Goal: Information Seeking & Learning: Learn about a topic

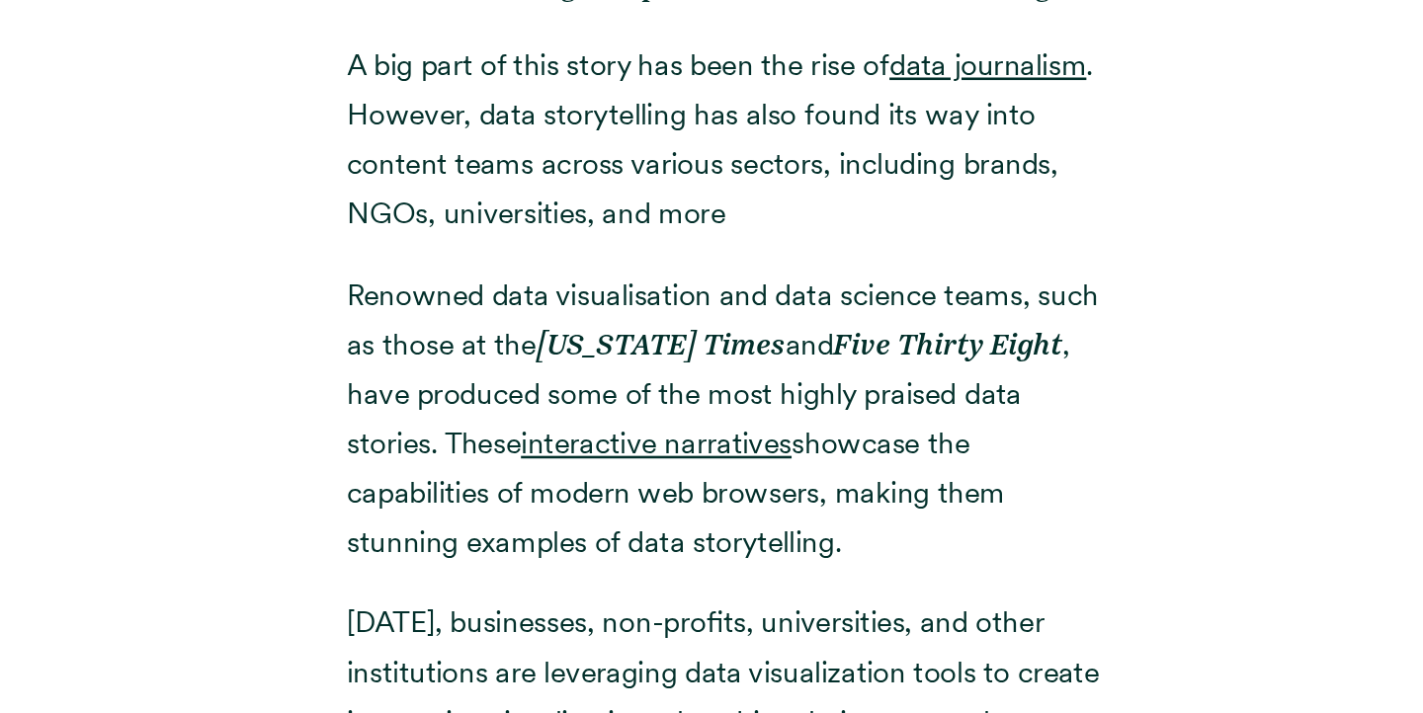
scroll to position [799, 0]
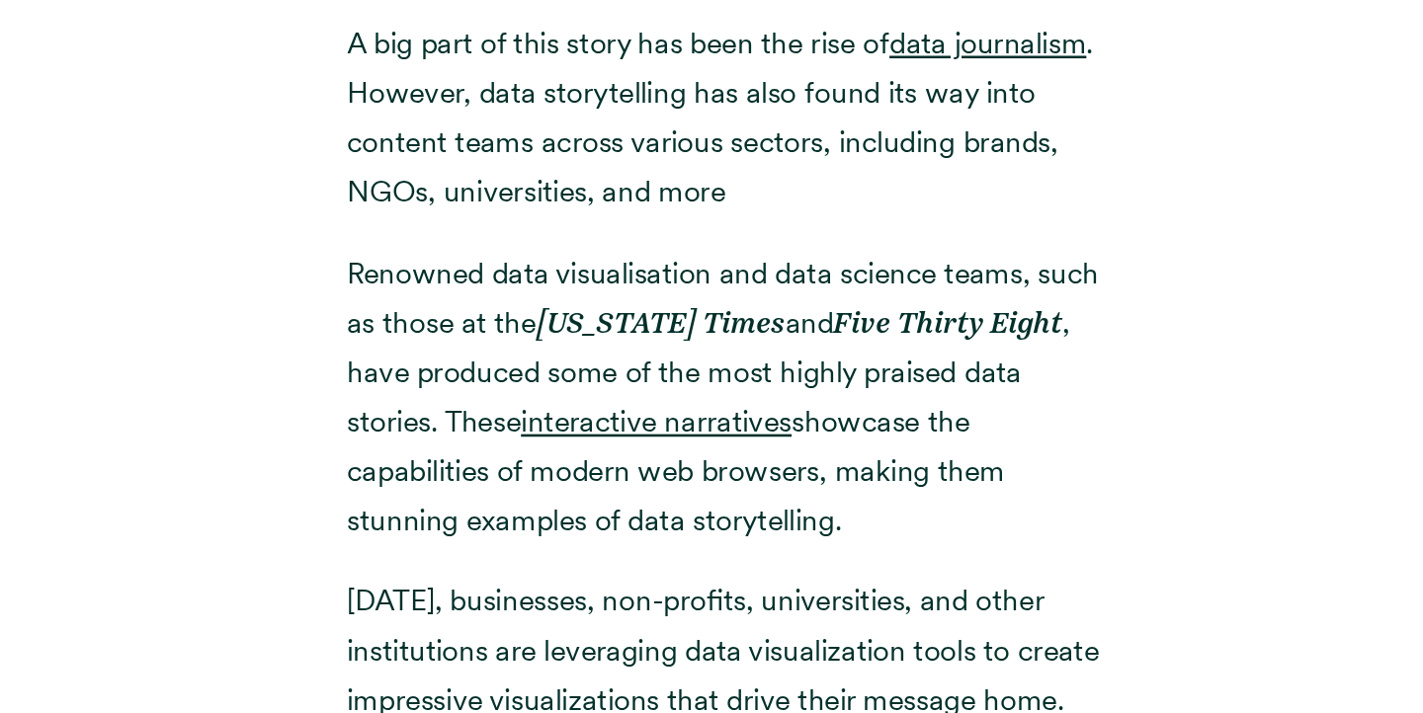
click at [782, 217] on p "A big part of this story has been the rise of data journalism . However, data s…" at bounding box center [711, 250] width 593 height 154
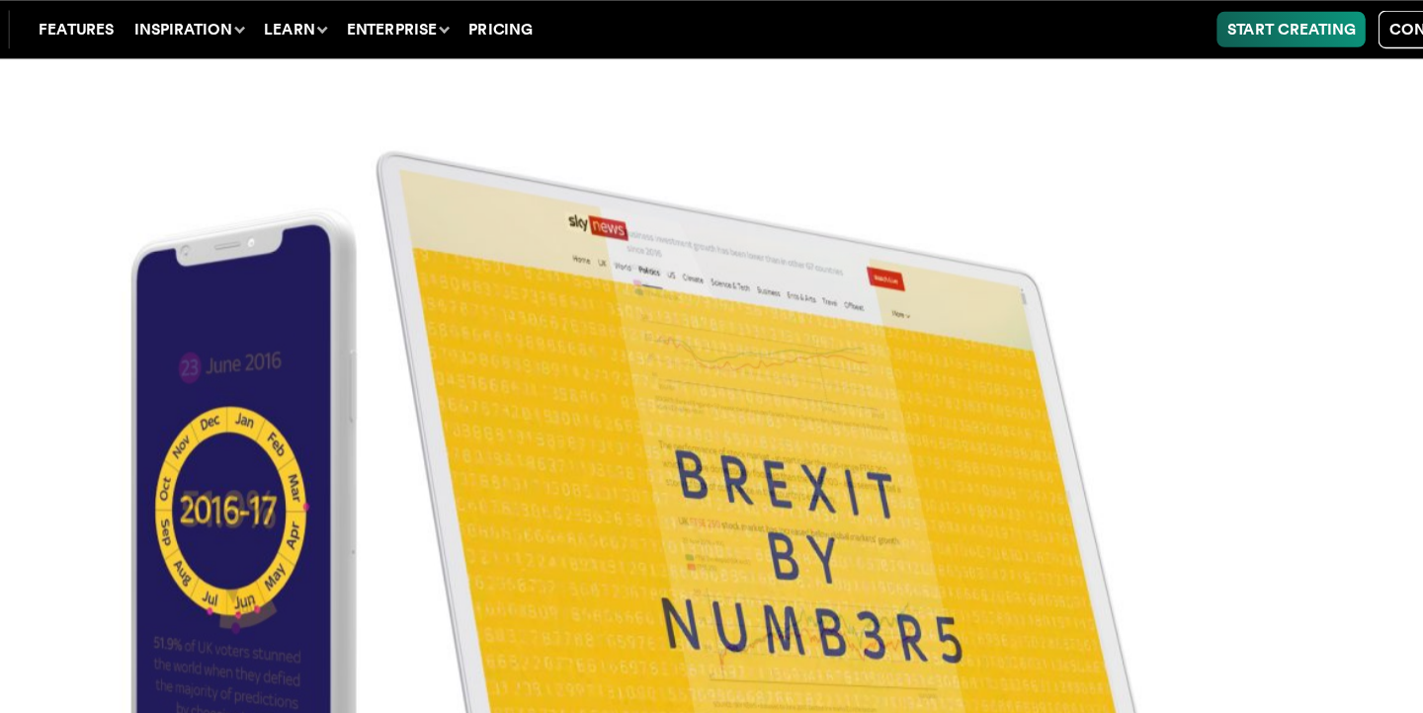
scroll to position [8039, 0]
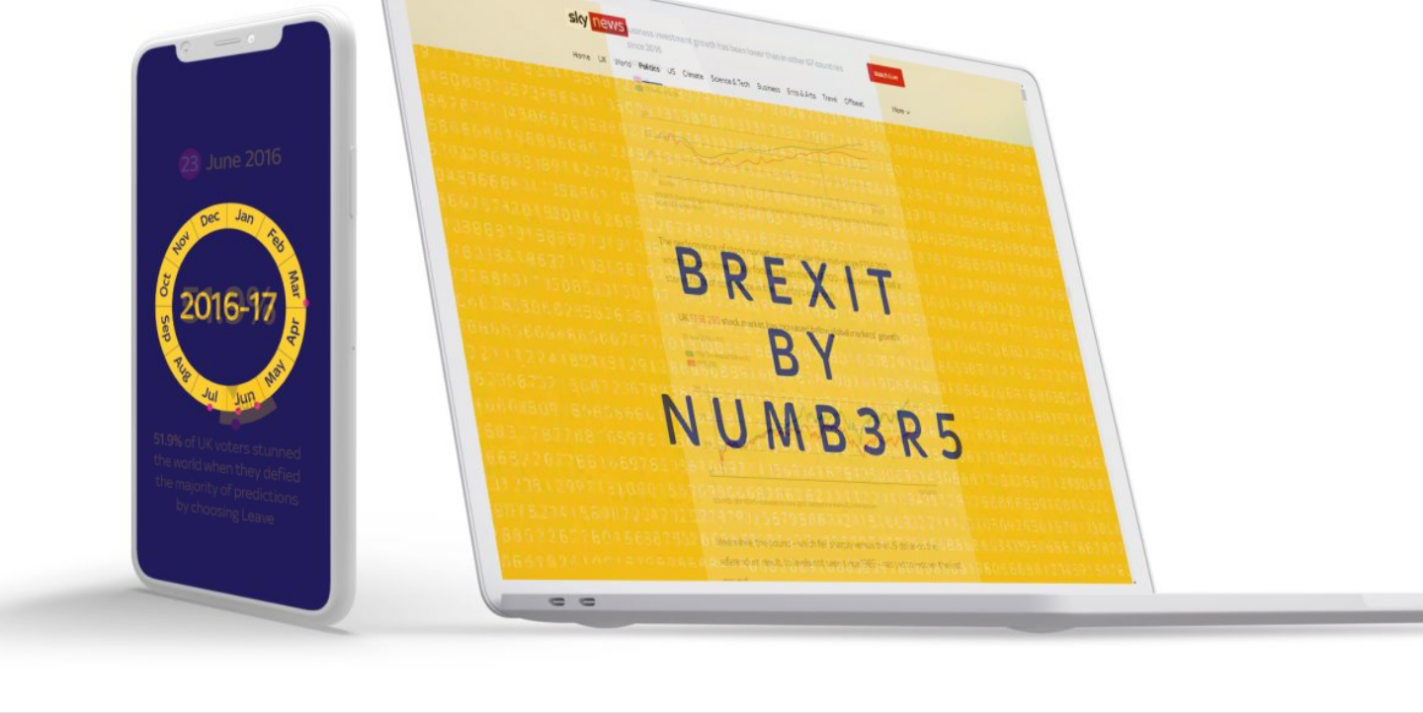
click at [728, 499] on img at bounding box center [711, 356] width 1423 height 713
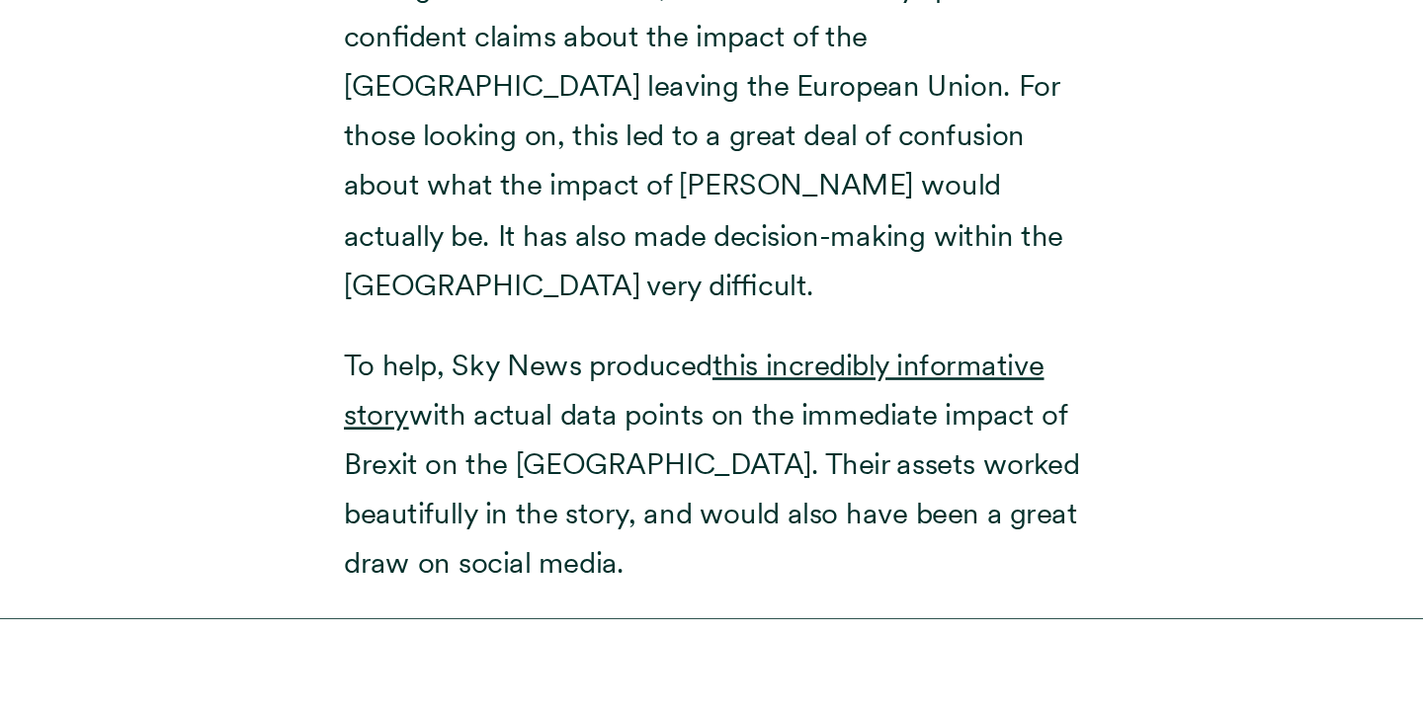
scroll to position [7247, 0]
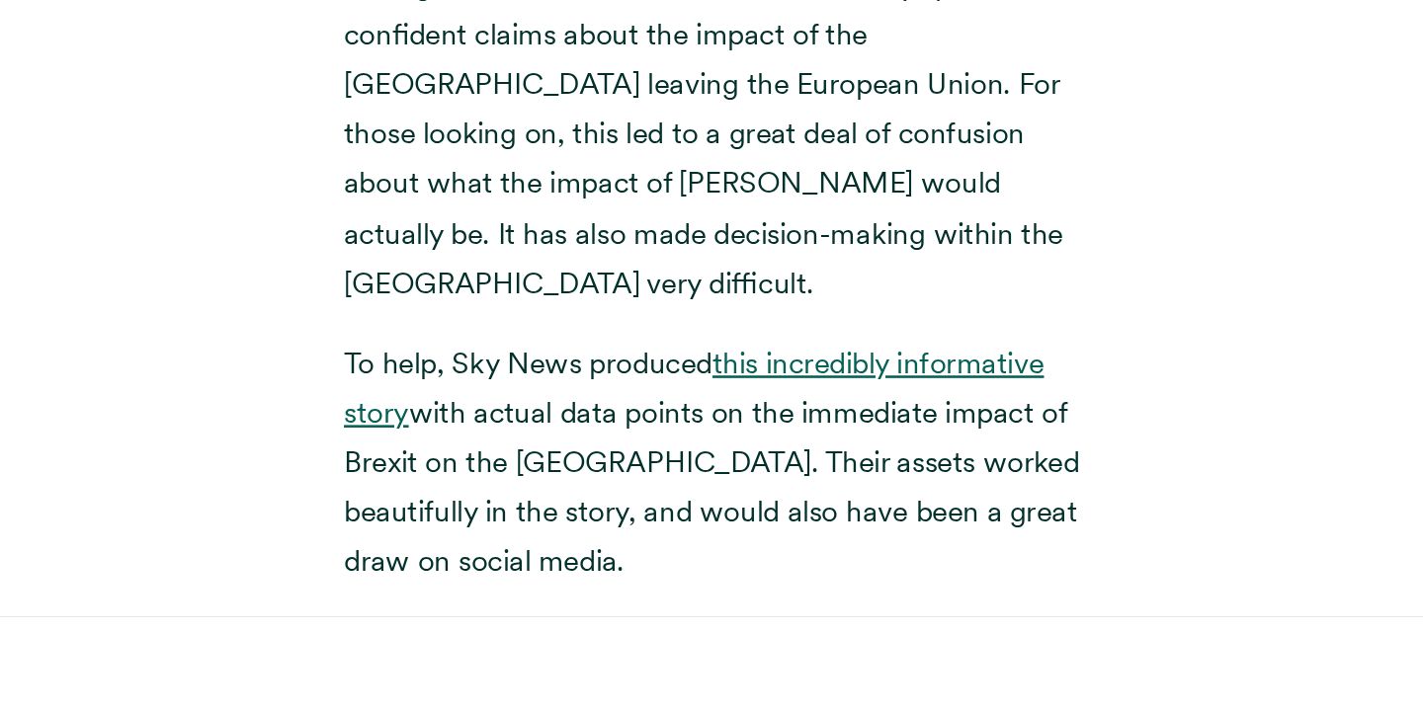
click at [858, 427] on link "this incredibly informative story" at bounding box center [687, 460] width 544 height 66
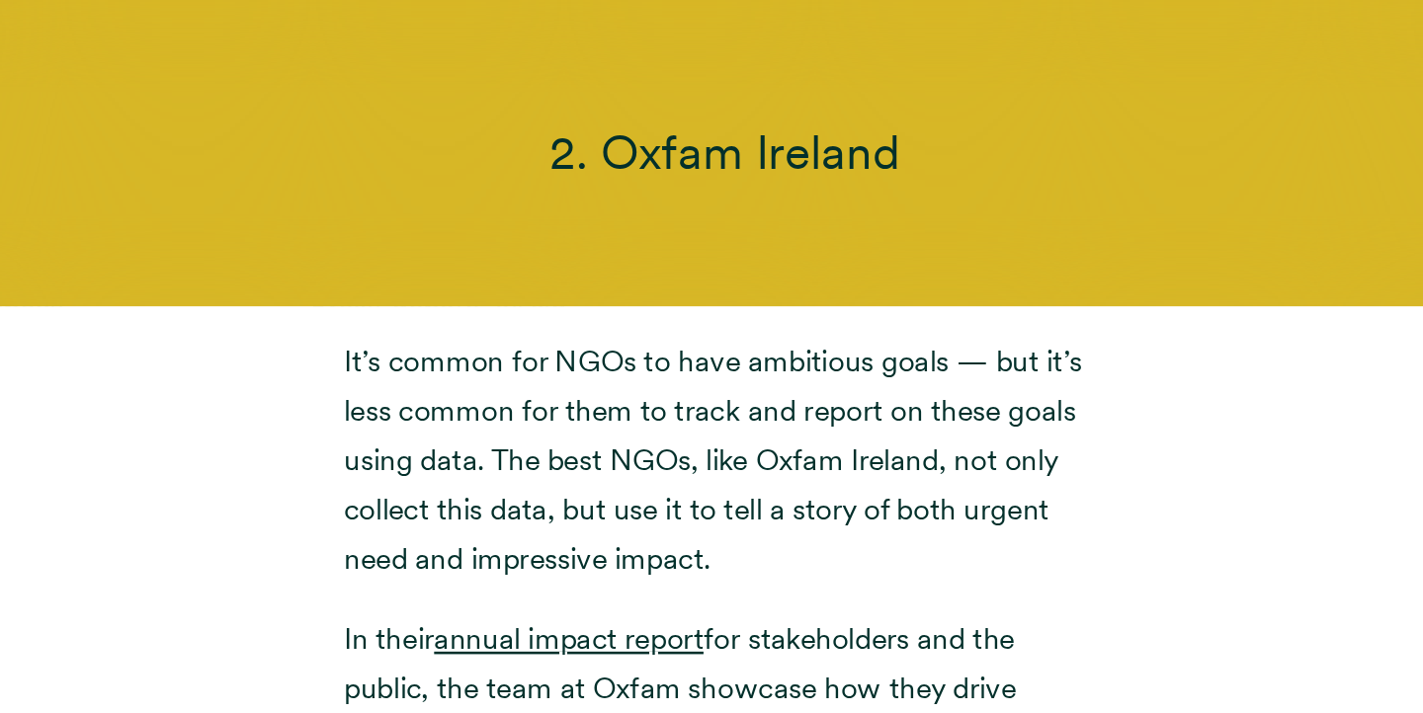
scroll to position [9196, 0]
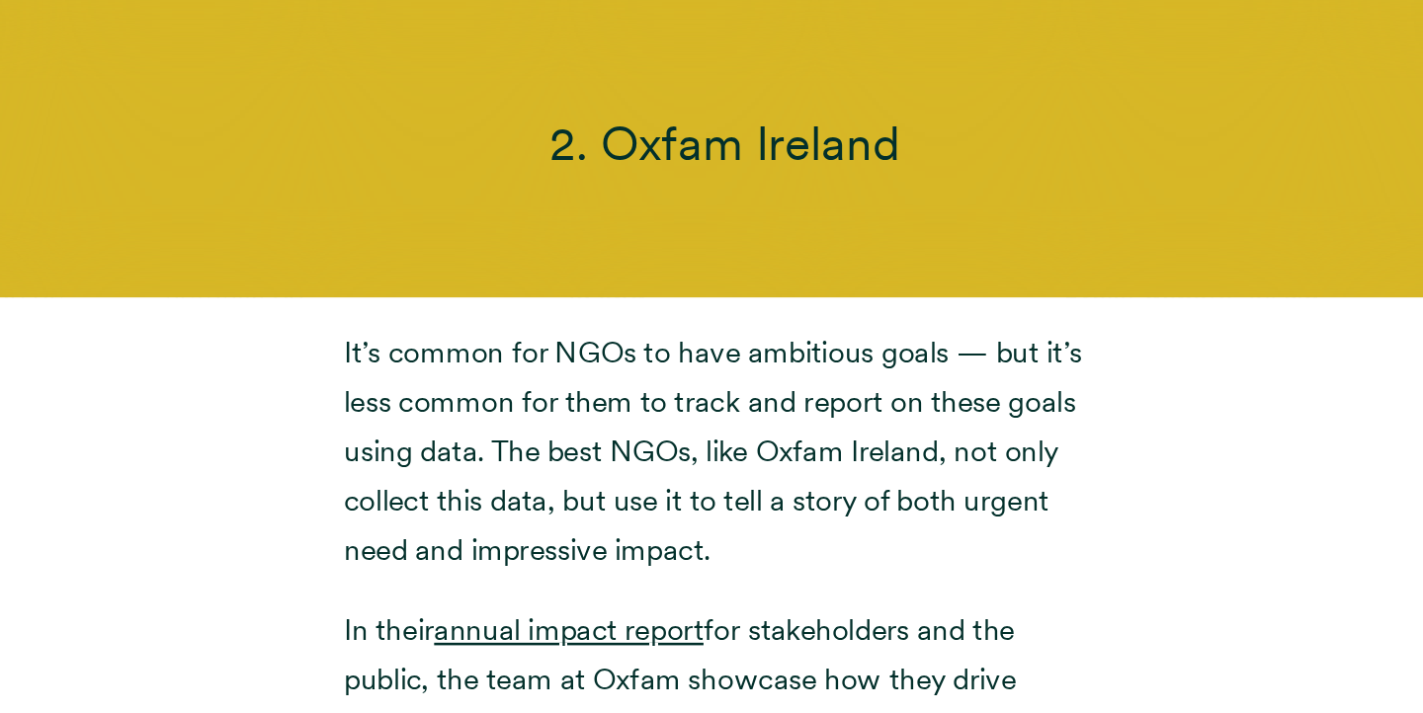
click at [267, 517] on div "It’s common for NGOs to have ambitious goals — but it’s less common for them to…" at bounding box center [712, 618] width 1344 height 458
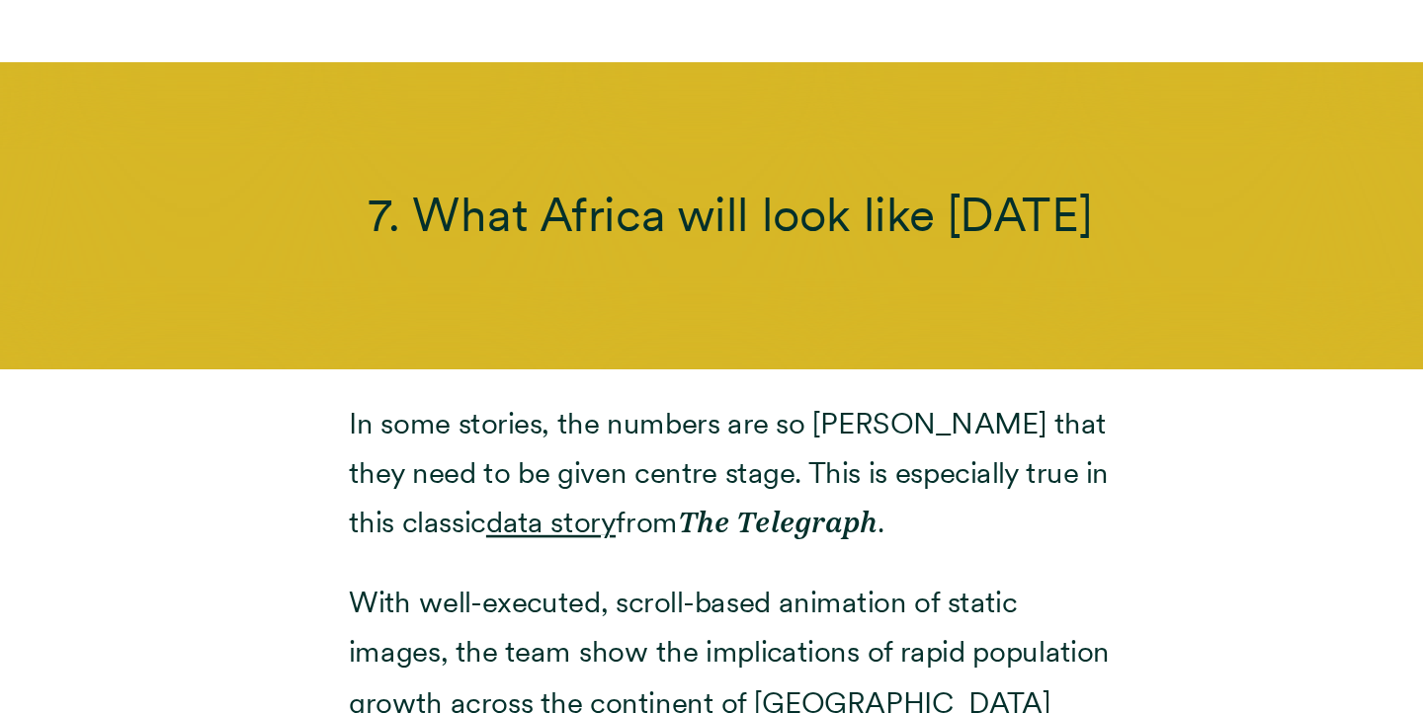
scroll to position [19152, 0]
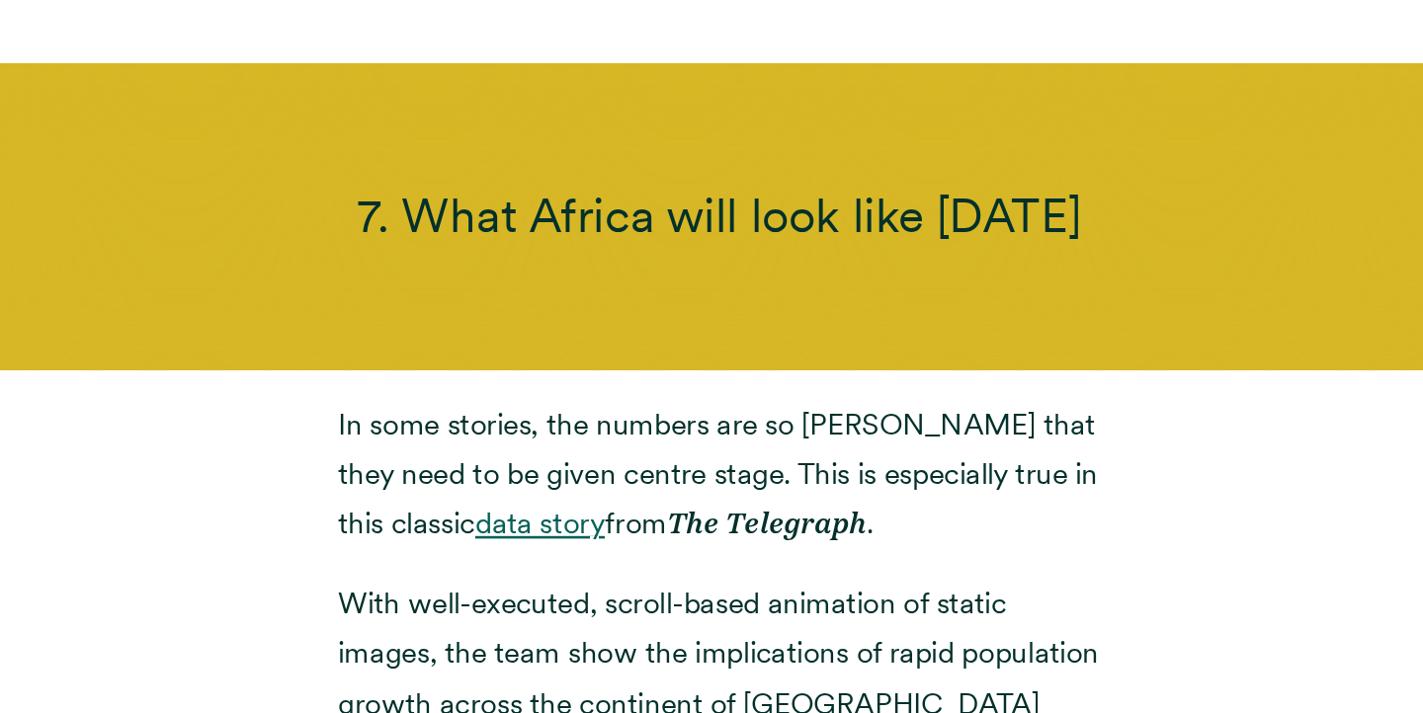
click at [522, 537] on link "data story" at bounding box center [572, 551] width 101 height 28
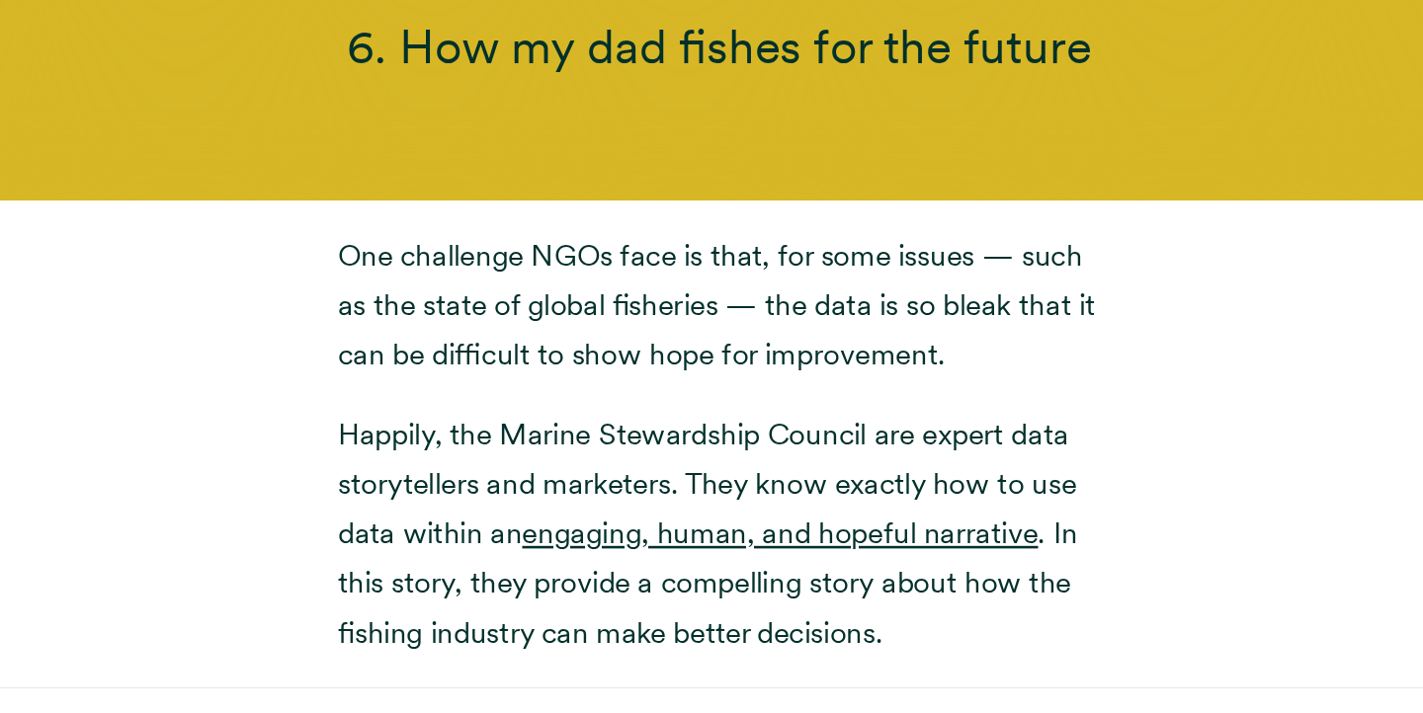
scroll to position [17263, 0]
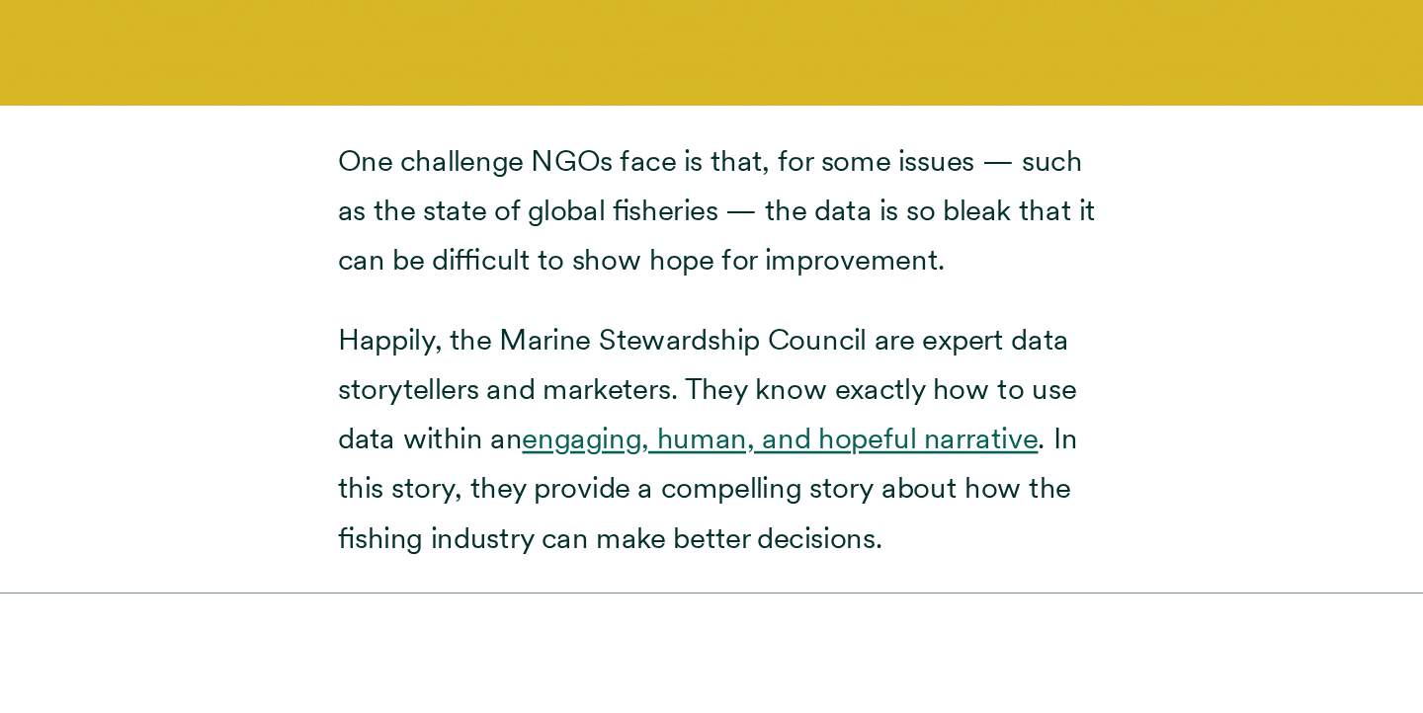
click at [773, 485] on link "engaging, human, and hopeful narrative" at bounding box center [758, 499] width 401 height 28
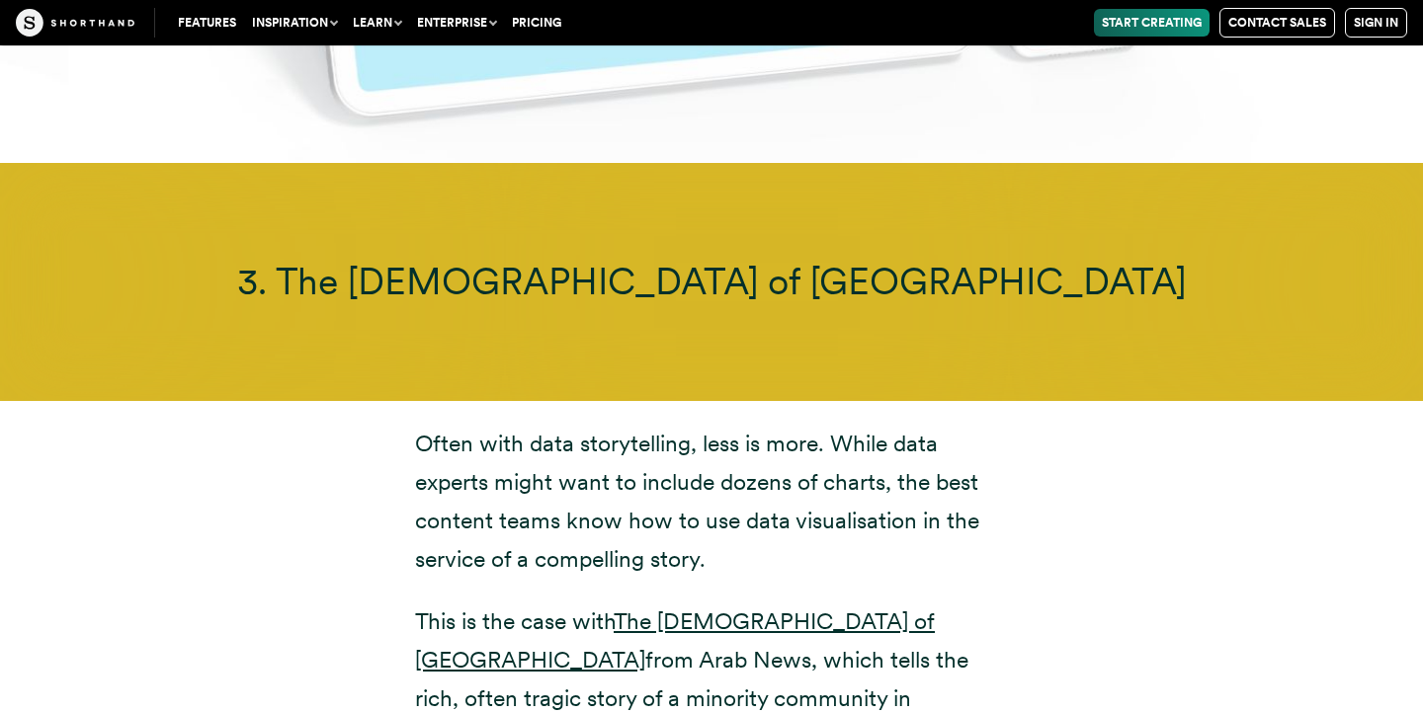
scroll to position [11721, 0]
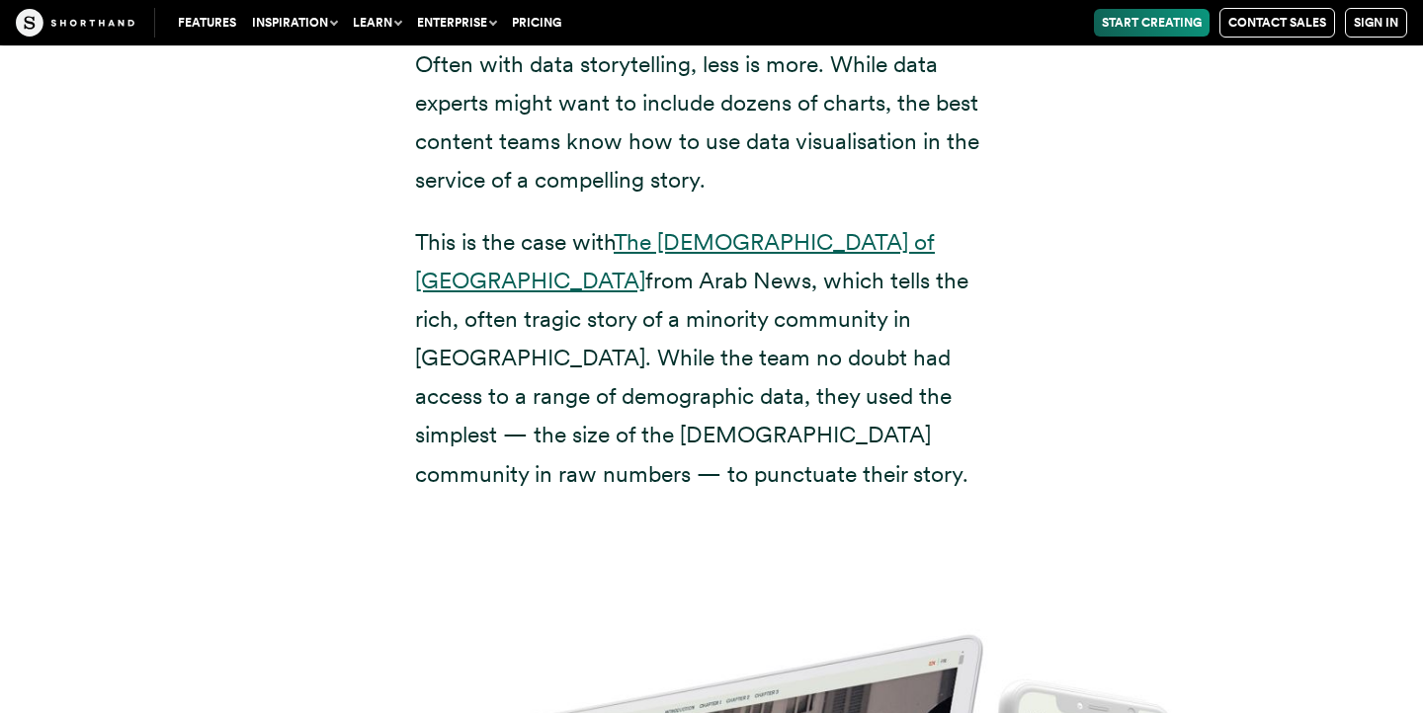
click at [729, 228] on link "The [DEMOGRAPHIC_DATA] of [GEOGRAPHIC_DATA]" at bounding box center [675, 261] width 520 height 66
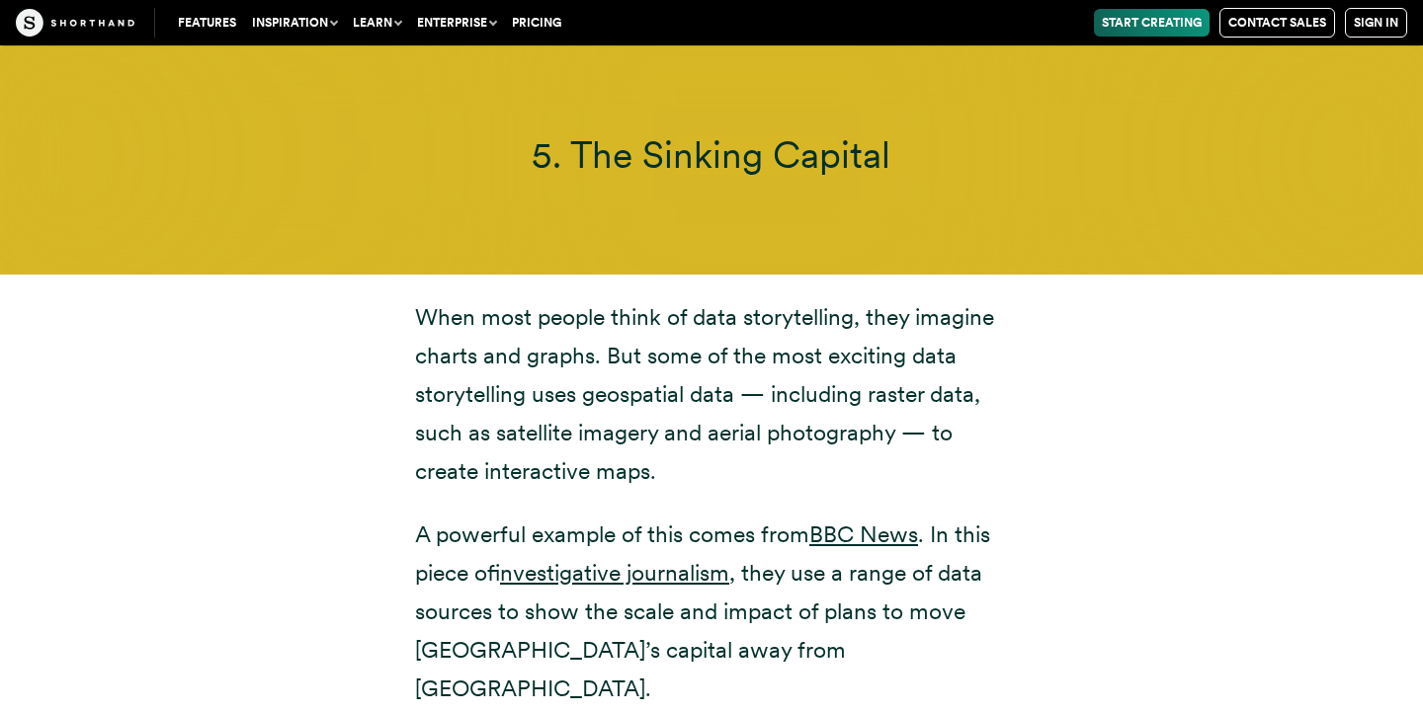
scroll to position [15821, 0]
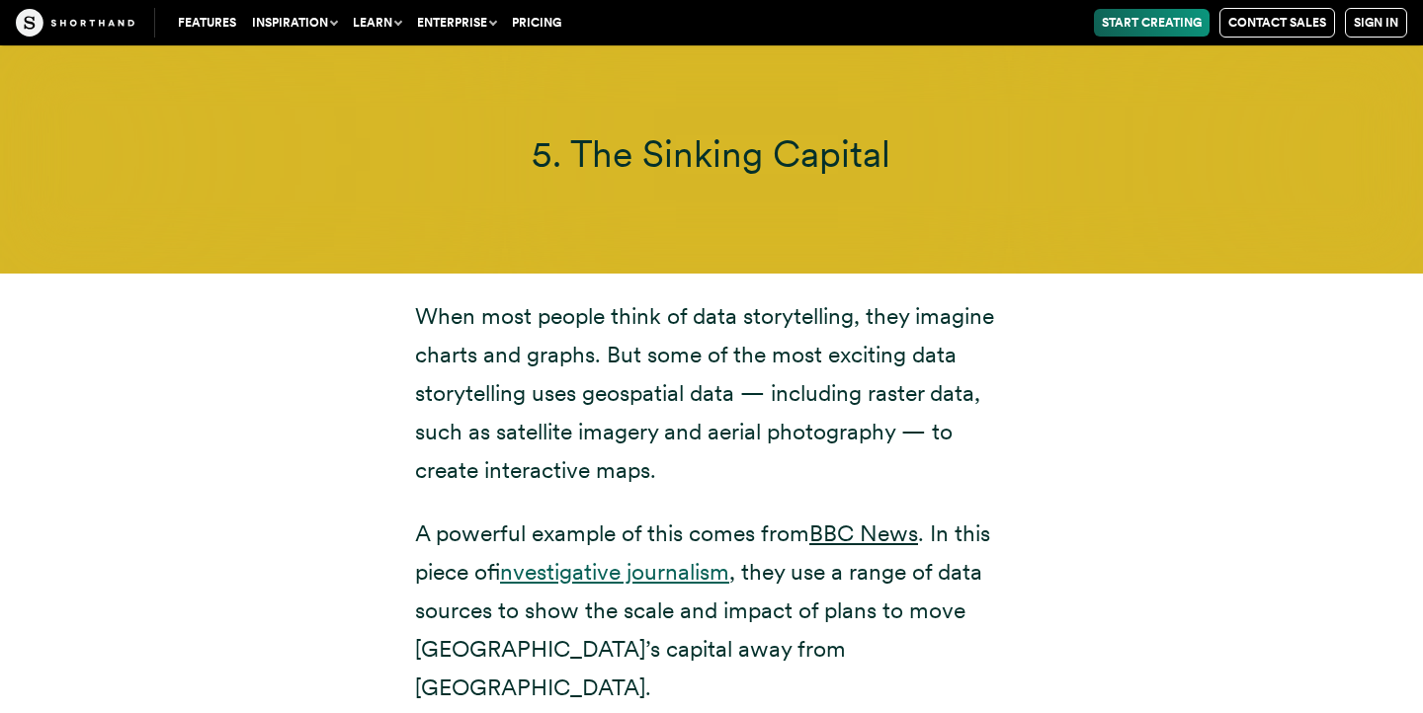
click at [649, 558] on link "investigative journalism" at bounding box center [614, 572] width 229 height 28
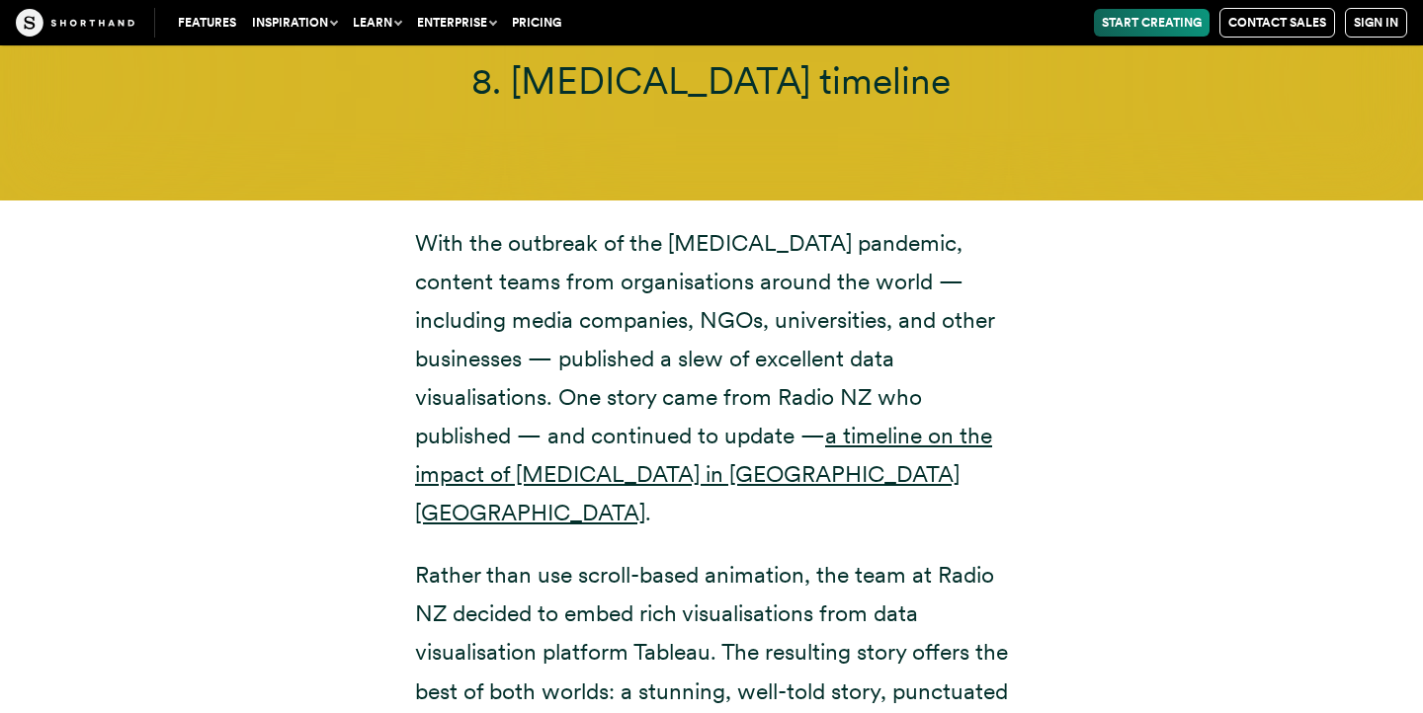
scroll to position [21431, 0]
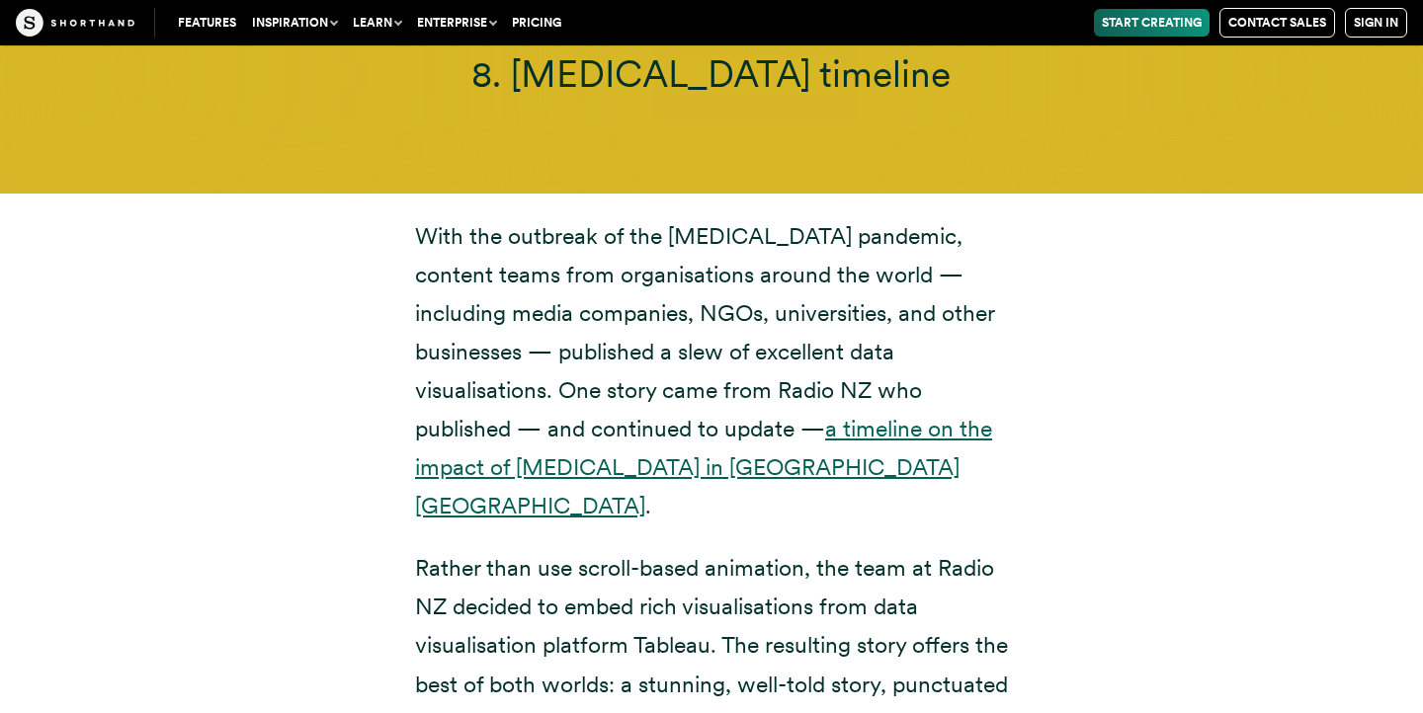
click at [753, 415] on link "a timeline on the impact of [MEDICAL_DATA] in [GEOGRAPHIC_DATA] [GEOGRAPHIC_DAT…" at bounding box center [703, 467] width 577 height 105
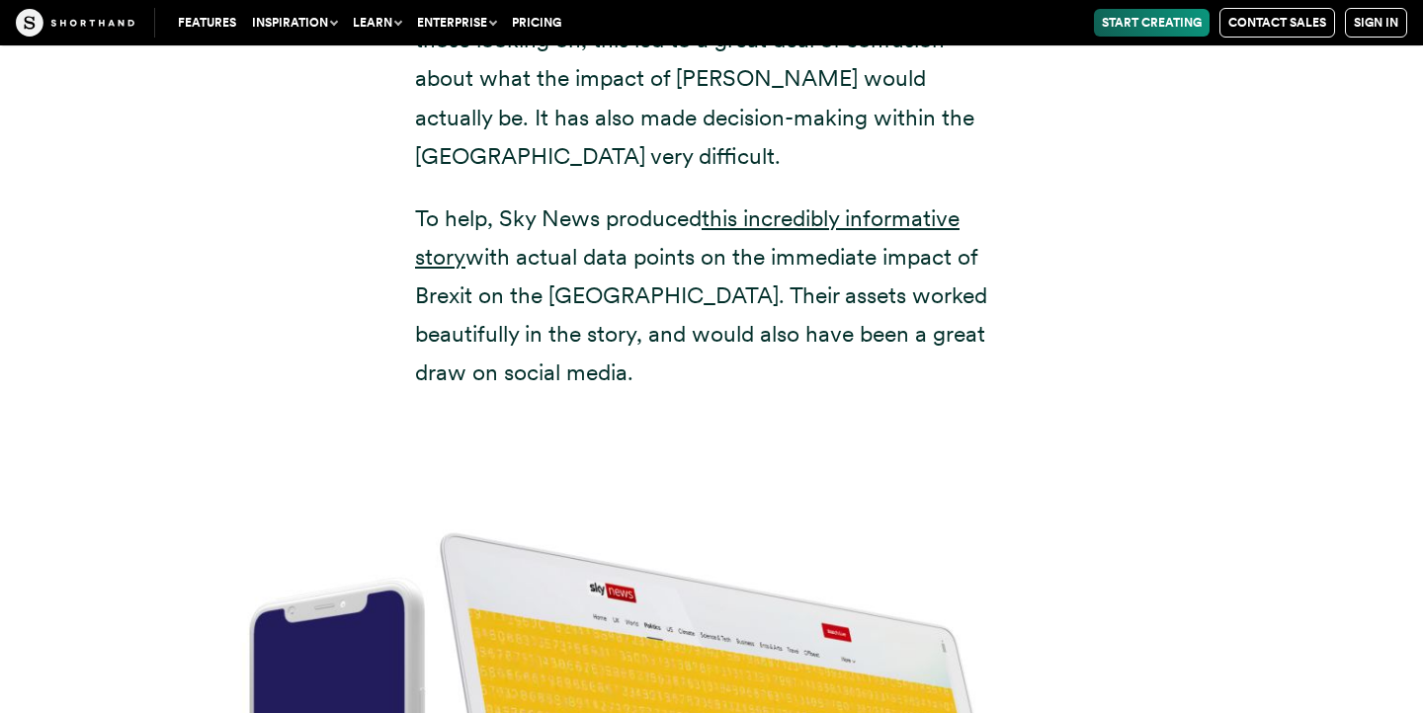
scroll to position [7543, 0]
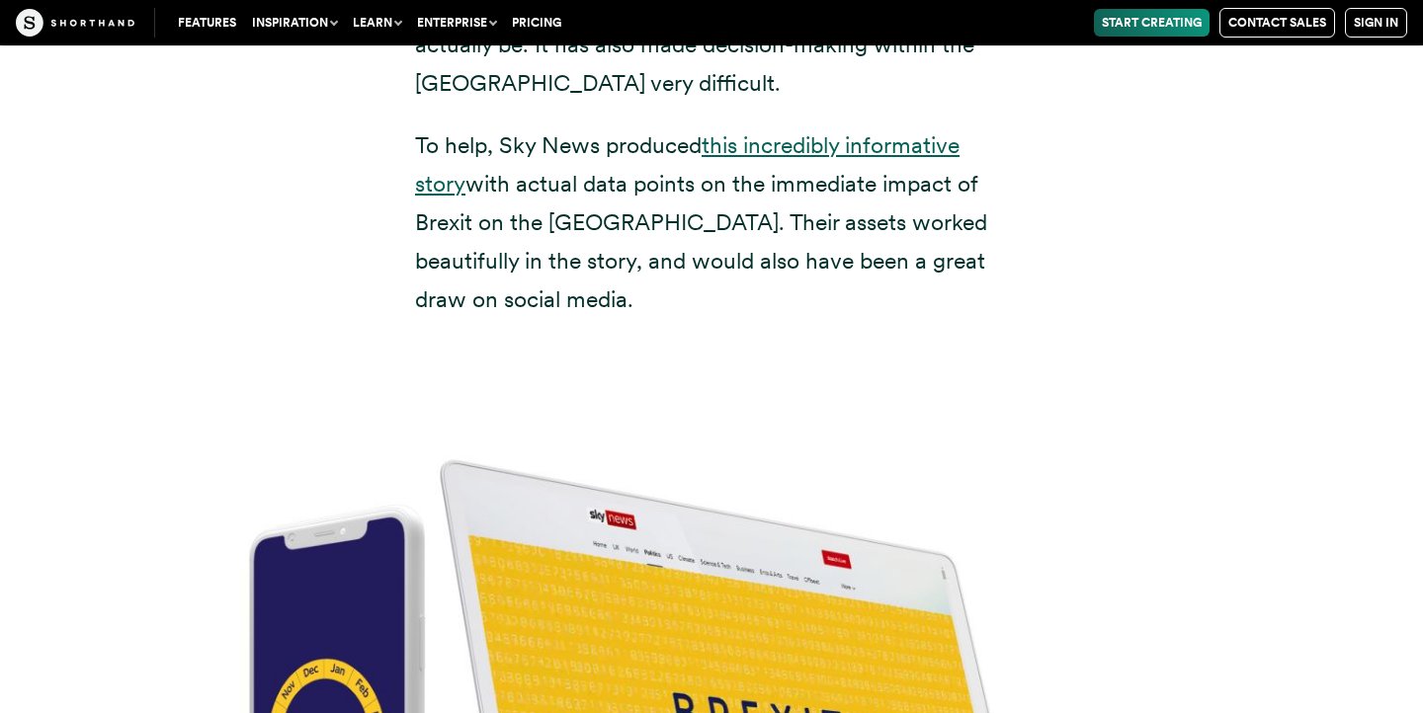
click at [885, 131] on link "this incredibly informative story" at bounding box center [687, 164] width 544 height 66
click at [720, 43] on div "Features Use Cases Case Studies Templates Example Stories The Craft magazine Th…" at bounding box center [711, 22] width 1423 height 45
